Goal: Information Seeking & Learning: Learn about a topic

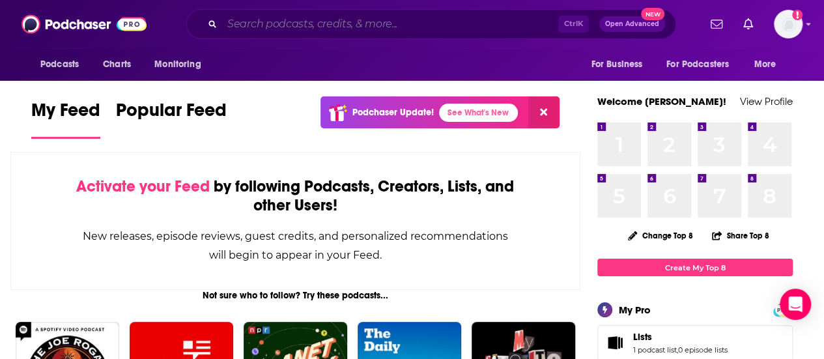
click at [290, 22] on input "Search podcasts, credits, & more..." at bounding box center [390, 24] width 336 height 21
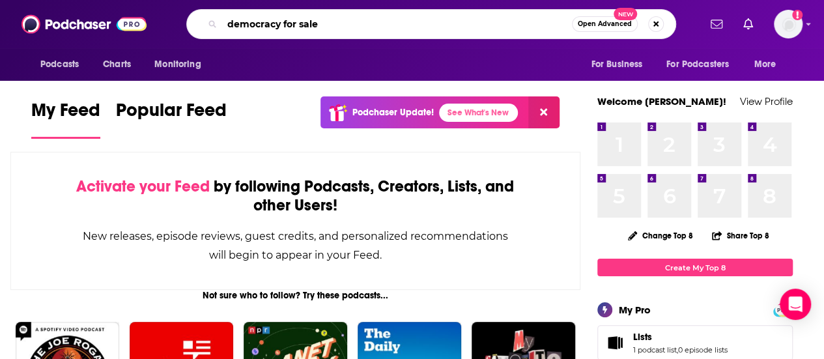
type input "democracy for sale"
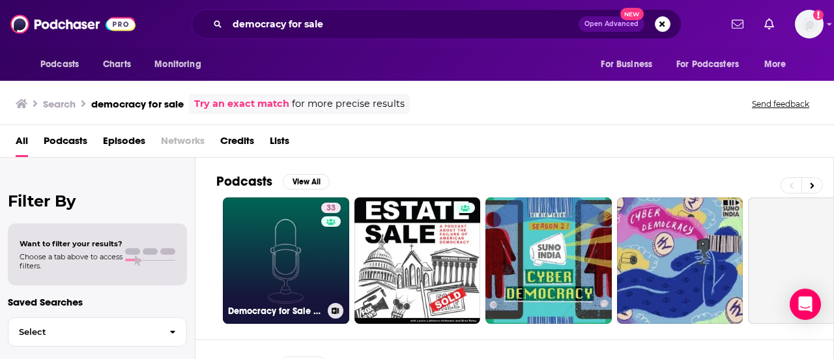
click at [271, 256] on link "33 Democracy for Sale Podcast" at bounding box center [286, 260] width 126 height 126
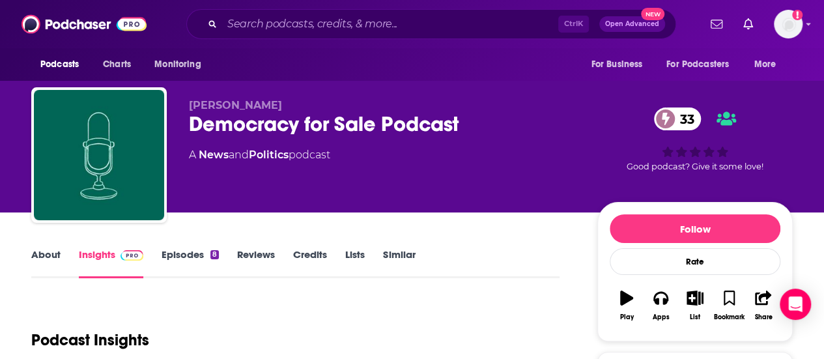
scroll to position [195, 0]
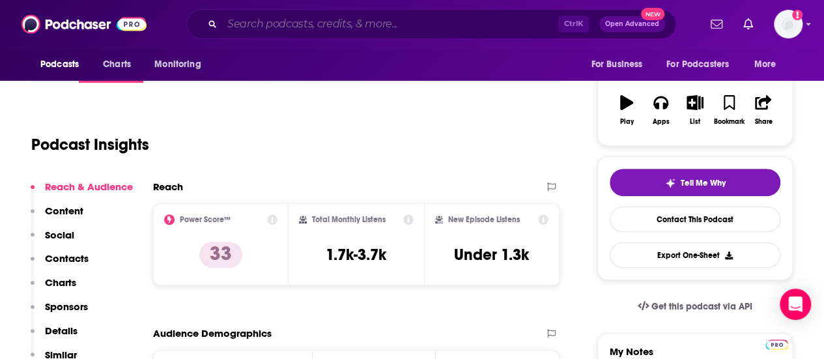
click at [327, 19] on input "Search podcasts, credits, & more..." at bounding box center [390, 24] width 336 height 21
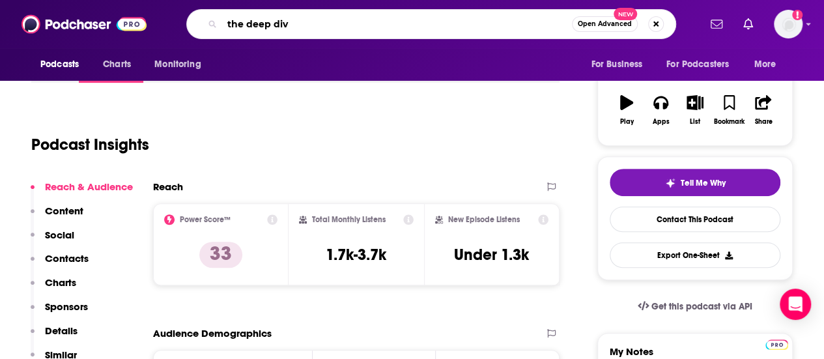
type input "the deep dive"
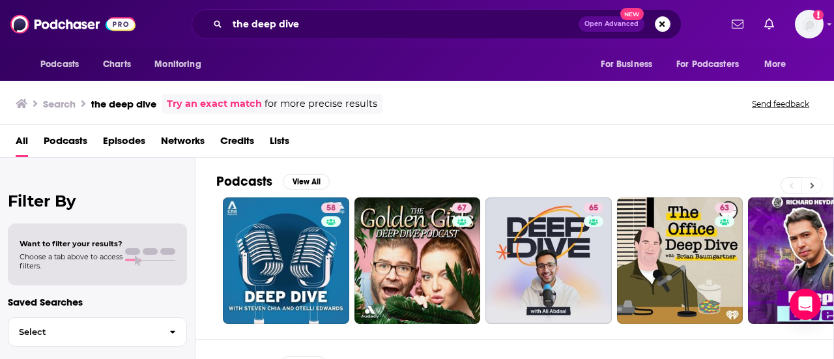
click at [812, 183] on icon at bounding box center [812, 185] width 4 height 6
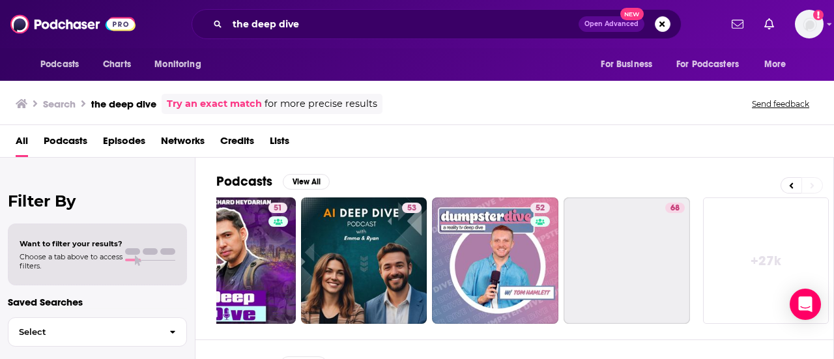
scroll to position [0, 578]
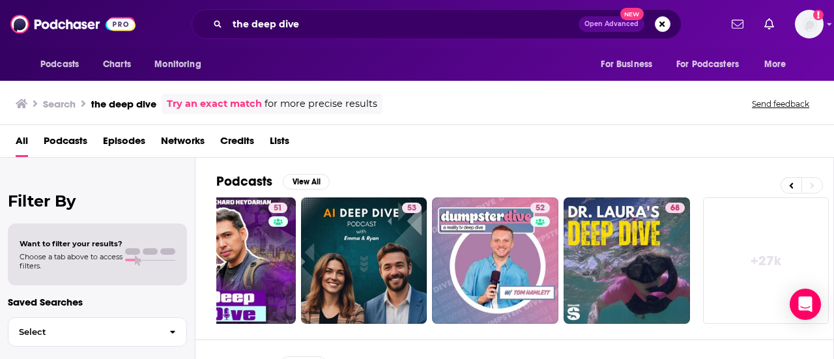
click at [785, 251] on link "+ 27k" at bounding box center [766, 260] width 126 height 126
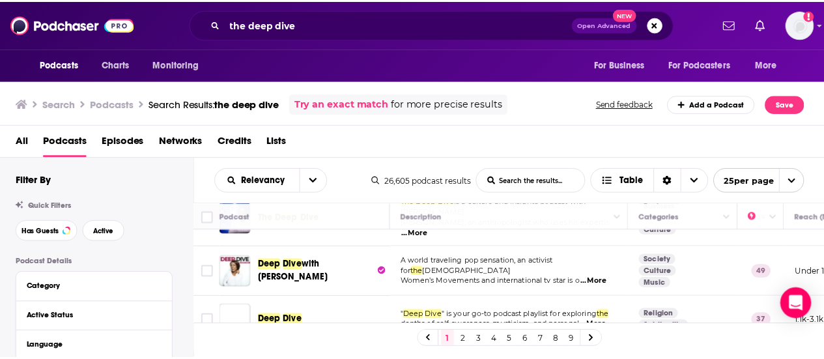
scroll to position [456, 0]
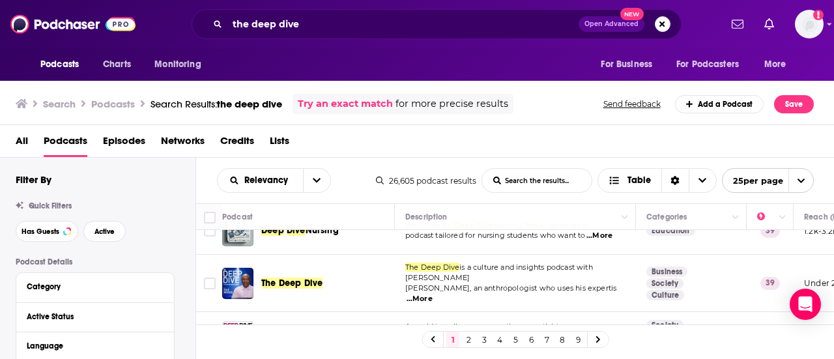
click at [307, 273] on div "Podcasts Charts Monitoring the deep dive Open Advanced New For Business For Pod…" at bounding box center [417, 179] width 834 height 359
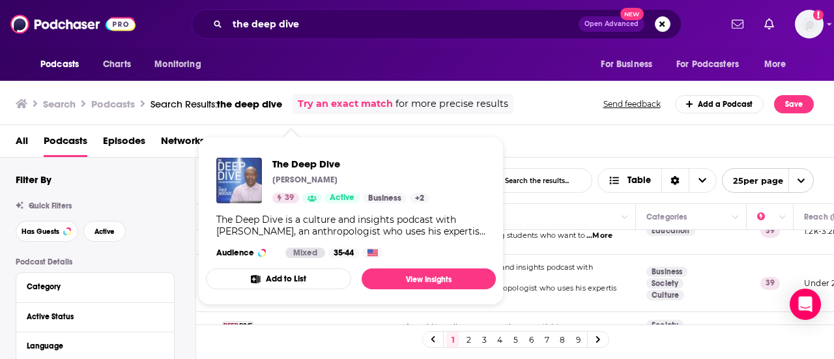
click at [237, 182] on img "The Deep Dive" at bounding box center [239, 181] width 46 height 46
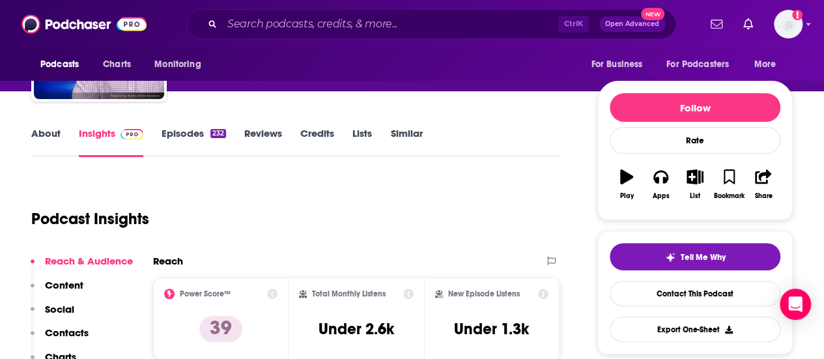
scroll to position [130, 0]
